Goal: Find specific page/section: Find specific page/section

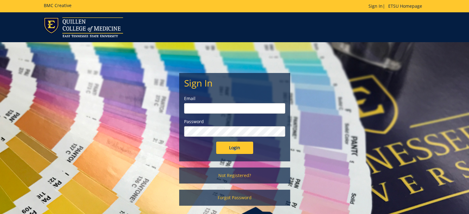
click at [199, 107] on input "email" at bounding box center [234, 108] width 101 height 10
type input "cohran@etsu.edu"
click at [216, 142] on input "Login" at bounding box center [234, 148] width 37 height 12
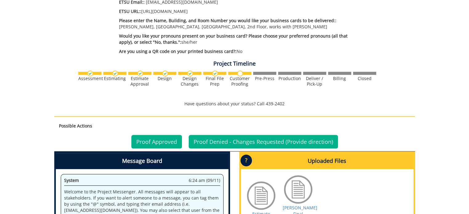
scroll to position [370, 0]
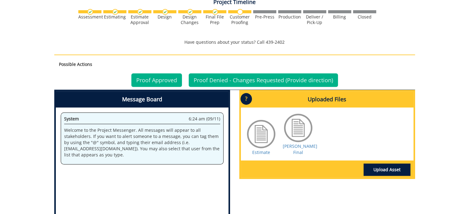
click at [258, 131] on div at bounding box center [261, 134] width 31 height 31
click at [258, 150] on link "Estimate" at bounding box center [261, 153] width 18 height 6
click at [298, 146] on link "[PERSON_NAME] Final" at bounding box center [300, 149] width 35 height 12
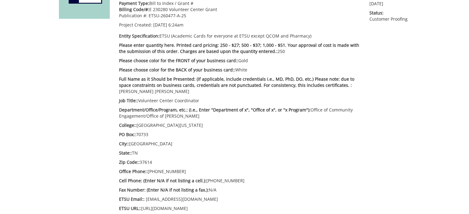
scroll to position [0, 0]
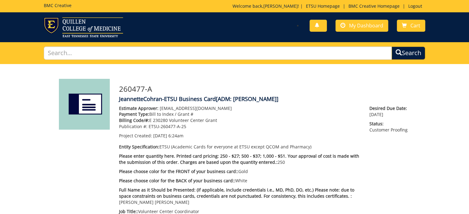
drag, startPoint x: 242, startPoint y: 175, endPoint x: 118, endPoint y: 87, distance: 151.5
drag, startPoint x: 405, startPoint y: 171, endPoint x: 412, endPoint y: 156, distance: 16.4
